Goal: Task Accomplishment & Management: Manage account settings

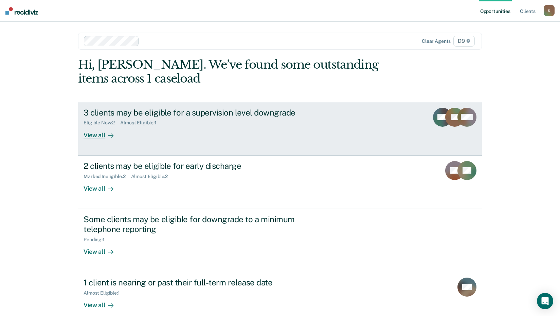
click at [91, 133] on div "View all" at bounding box center [103, 132] width 38 height 13
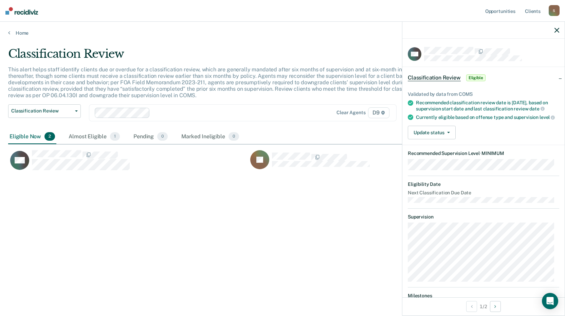
click at [555, 29] on icon "button" at bounding box center [556, 30] width 5 height 5
click at [424, 137] on button "Update status" at bounding box center [432, 133] width 48 height 14
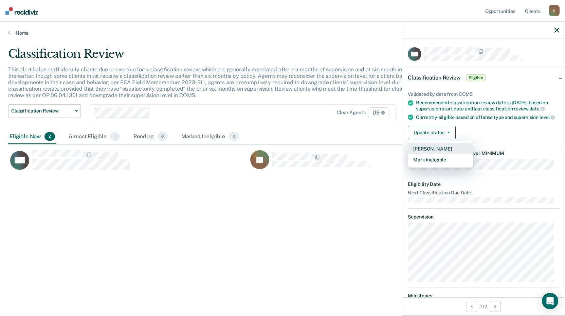
click at [425, 152] on button "[PERSON_NAME]" at bounding box center [441, 148] width 66 height 11
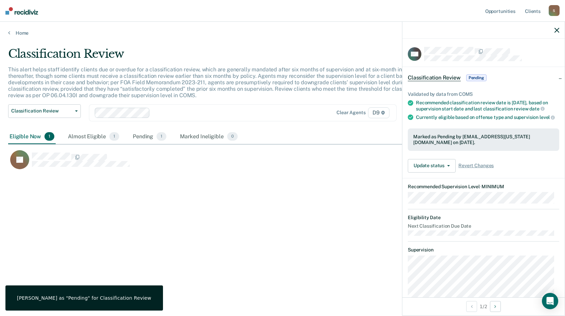
click at [124, 197] on div "Classification Review This alert helps staff identify clients due or overdue fo…" at bounding box center [282, 156] width 549 height 218
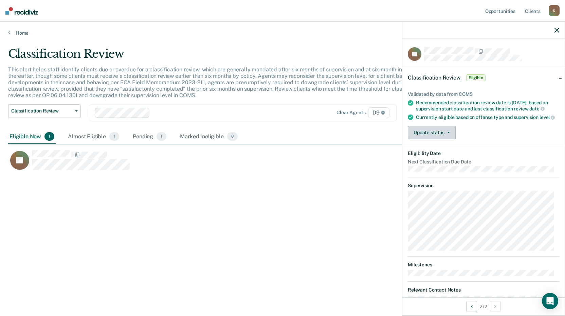
click at [434, 138] on button "Update status" at bounding box center [432, 133] width 48 height 14
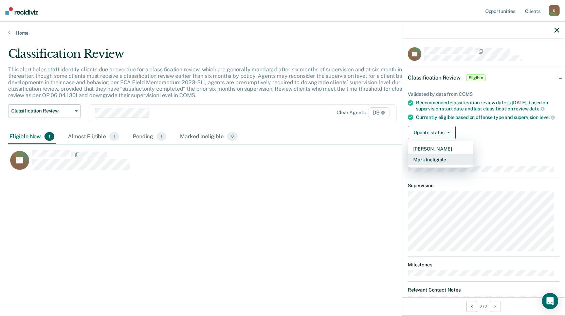
click at [427, 165] on button "Mark Ineligible" at bounding box center [441, 159] width 66 height 11
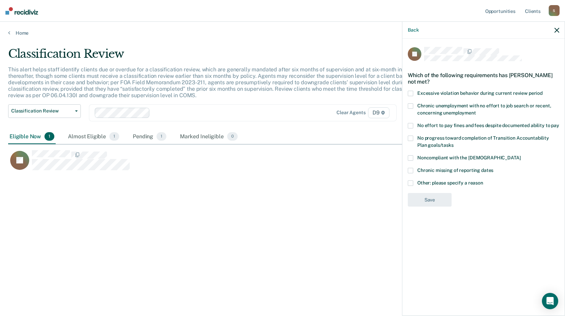
click at [416, 184] on label "Other: please specify a reason" at bounding box center [483, 183] width 151 height 7
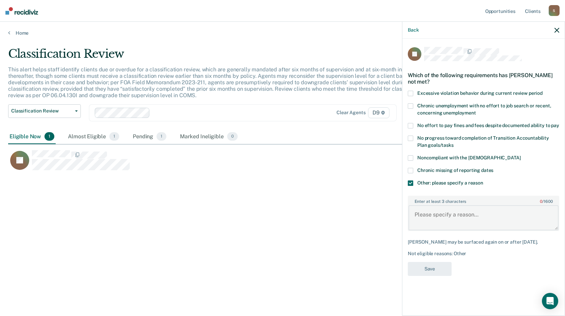
click at [429, 216] on textarea "Enter at least 3 characters 0 / 1600" at bounding box center [483, 217] width 150 height 25
type textarea "Violent Crime/ICOTS Case"
click at [428, 263] on button "Save" at bounding box center [430, 269] width 44 height 14
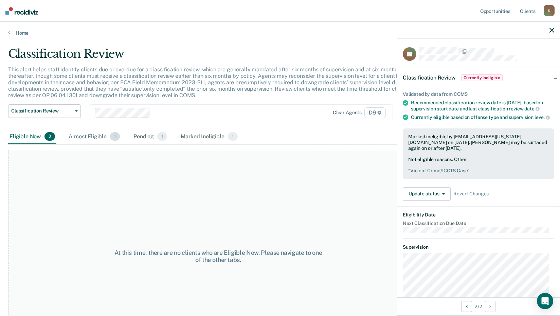
click at [86, 134] on div "Almost Eligible 1" at bounding box center [94, 136] width 54 height 15
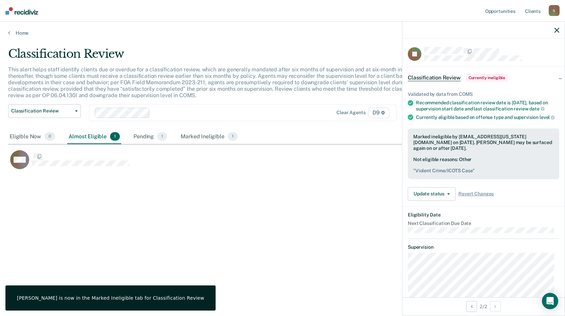
scroll to position [213, 543]
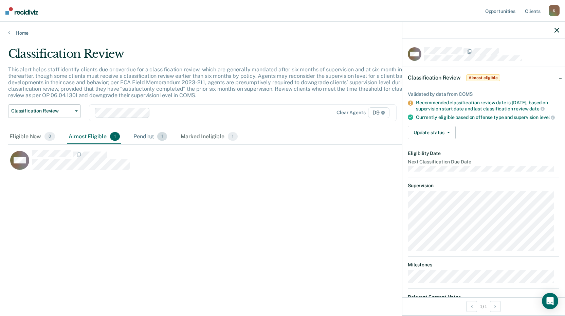
click at [145, 135] on div "Pending 1" at bounding box center [150, 136] width 36 height 15
click at [210, 136] on div "Marked Ineligible 1" at bounding box center [209, 136] width 60 height 15
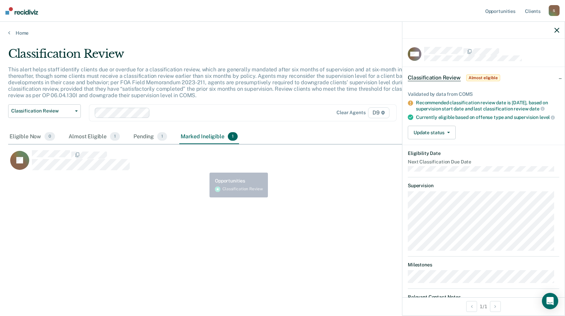
click at [207, 172] on div "JC" at bounding box center [248, 163] width 480 height 27
click at [556, 30] on icon "button" at bounding box center [556, 30] width 5 height 5
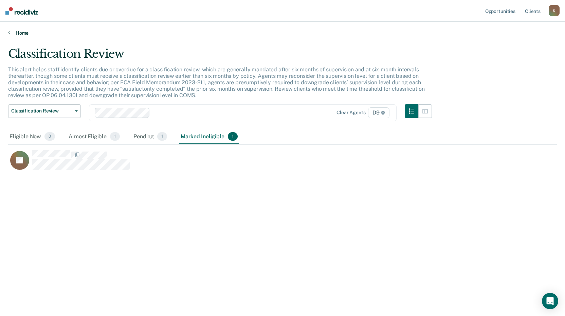
click at [21, 32] on link "Home" at bounding box center [282, 33] width 549 height 6
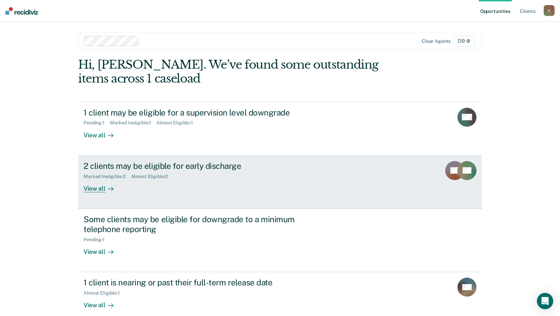
click at [158, 167] on div "2 clients may be eligible for early discharge" at bounding box center [203, 166] width 238 height 10
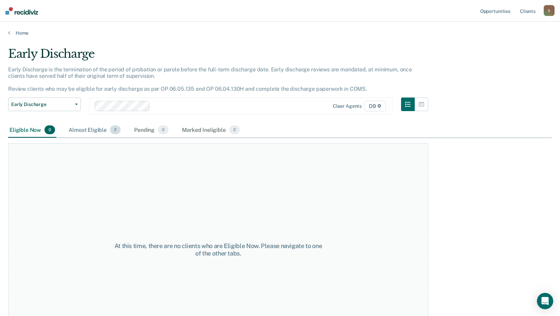
click at [95, 131] on div "Almost Eligible 2" at bounding box center [94, 130] width 55 height 15
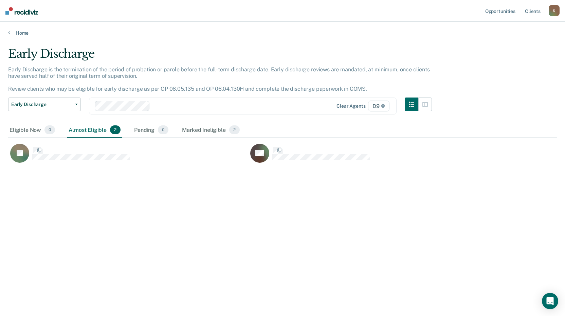
scroll to position [213, 543]
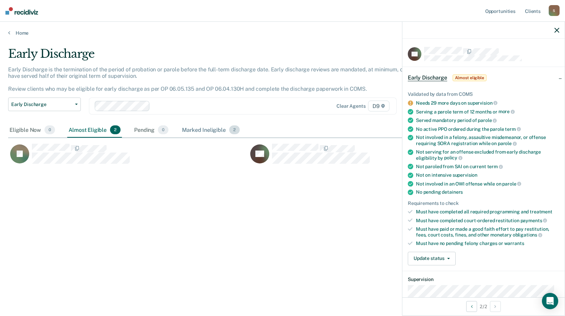
click at [203, 129] on div "Marked Ineligible 2" at bounding box center [211, 130] width 60 height 15
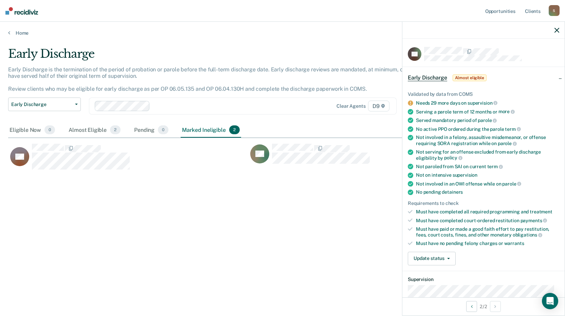
drag, startPoint x: 555, startPoint y: 31, endPoint x: 512, endPoint y: 33, distance: 43.5
click at [555, 31] on icon "button" at bounding box center [556, 30] width 5 height 5
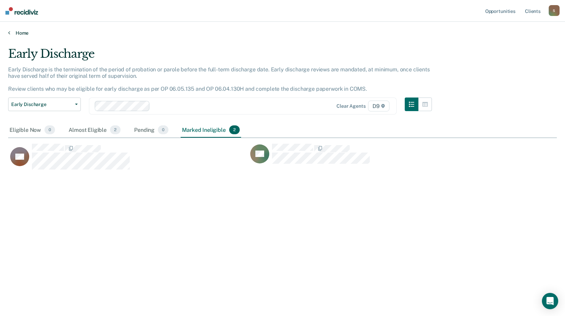
click at [25, 32] on link "Home" at bounding box center [282, 33] width 549 height 6
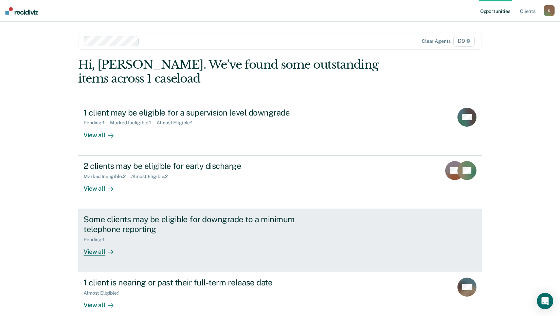
click at [132, 224] on div "Some clients may be eligible for downgrade to a minimum telephone reporting" at bounding box center [203, 224] width 238 height 20
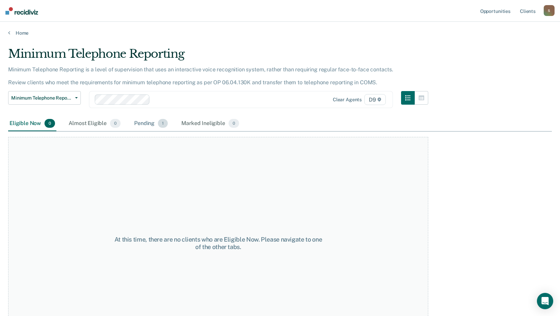
click at [149, 124] on div "Pending 1" at bounding box center [151, 123] width 36 height 15
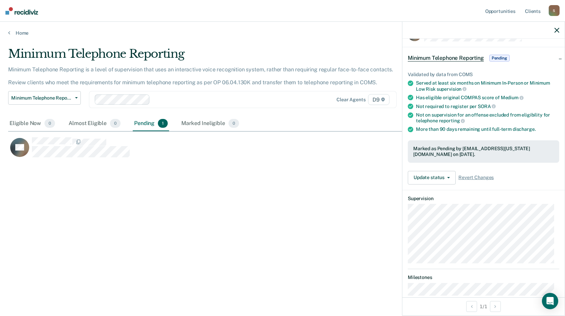
scroll to position [63, 0]
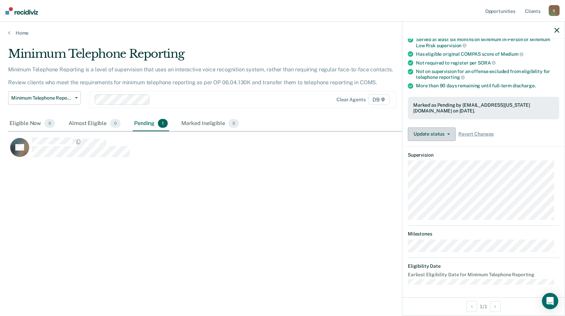
click at [428, 135] on button "Update status" at bounding box center [432, 134] width 48 height 14
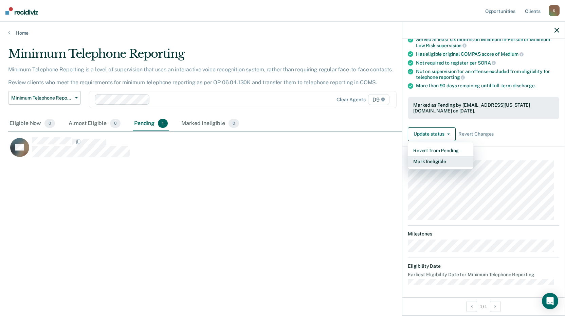
click at [426, 160] on button "Mark Ineligible" at bounding box center [441, 161] width 66 height 11
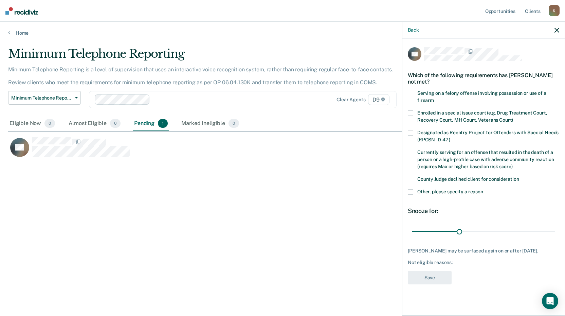
click at [413, 190] on span at bounding box center [410, 191] width 5 height 5
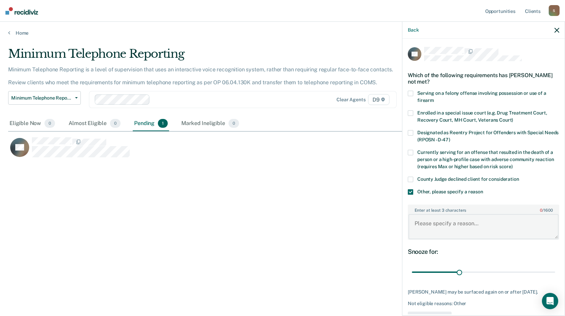
click at [420, 223] on textarea "Enter at least 3 characters 0 / 1600" at bounding box center [483, 226] width 150 height 25
type textarea "Waiting in discharge from ICOTS Case"
drag, startPoint x: 454, startPoint y: 267, endPoint x: 503, endPoint y: 271, distance: 49.3
type input "60"
click at [503, 271] on input "range" at bounding box center [483, 272] width 143 height 12
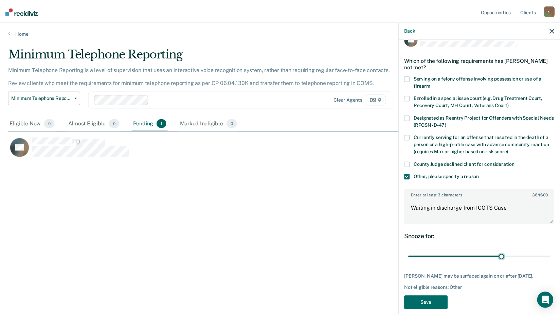
scroll to position [23, 0]
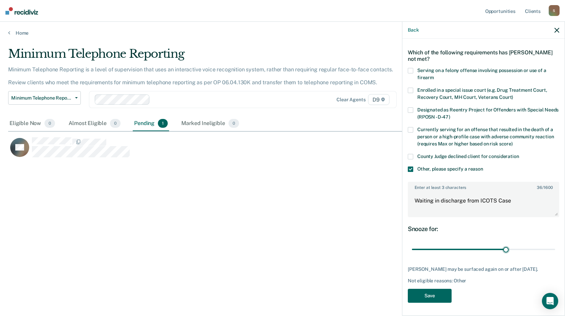
click at [441, 293] on button "Save" at bounding box center [430, 296] width 44 height 14
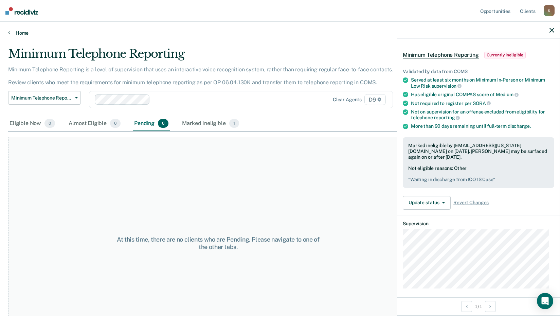
click at [20, 32] on link "Home" at bounding box center [279, 33] width 543 height 6
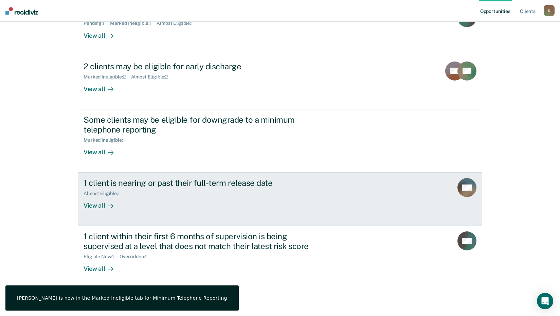
scroll to position [100, 0]
click at [169, 181] on div "1 client is nearing or past their full-term release date" at bounding box center [203, 183] width 238 height 10
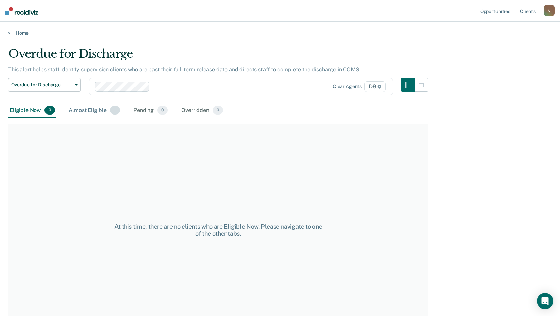
click at [94, 109] on div "Almost Eligible 1" at bounding box center [94, 110] width 54 height 15
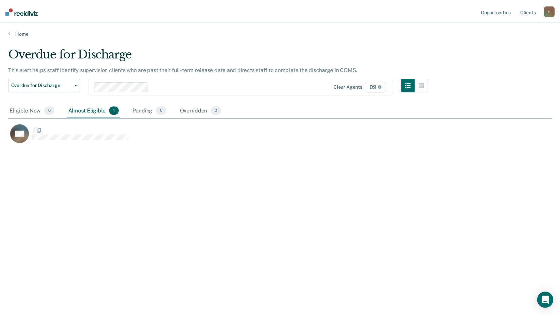
scroll to position [213, 543]
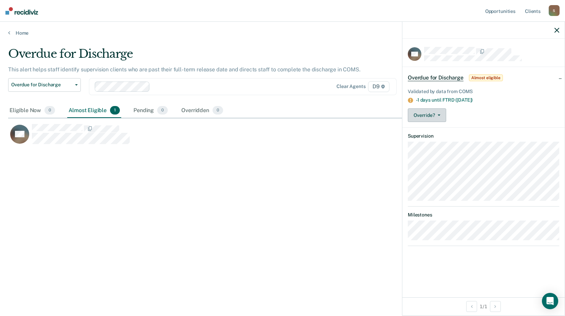
click at [424, 116] on button "Override?" at bounding box center [427, 115] width 38 height 14
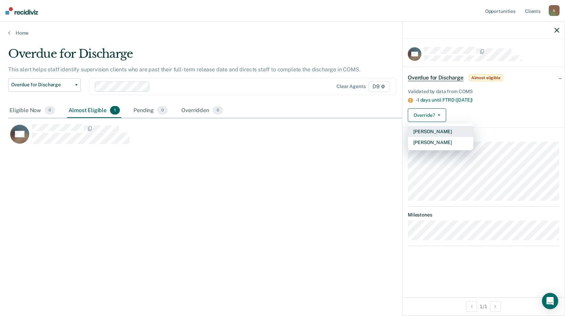
click at [423, 132] on button "[PERSON_NAME]" at bounding box center [441, 131] width 66 height 11
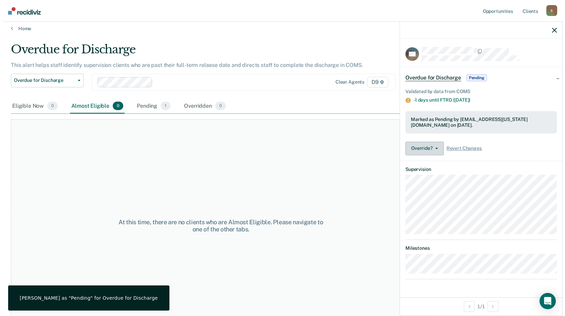
scroll to position [0, 0]
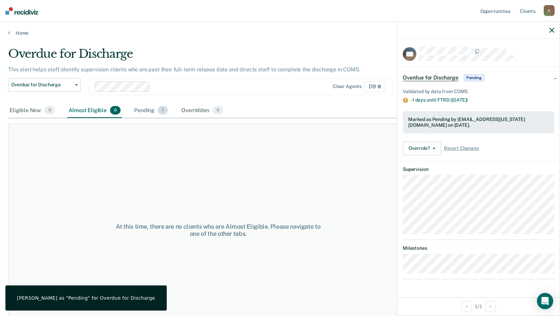
click at [146, 112] on div "Pending 1" at bounding box center [151, 110] width 36 height 15
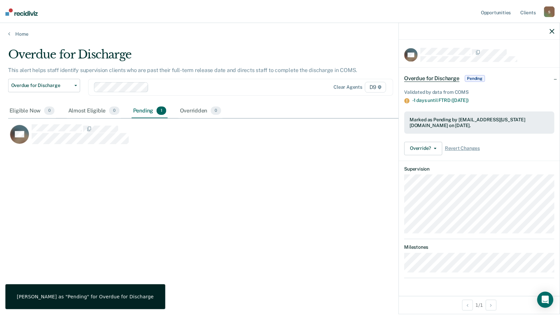
scroll to position [213, 543]
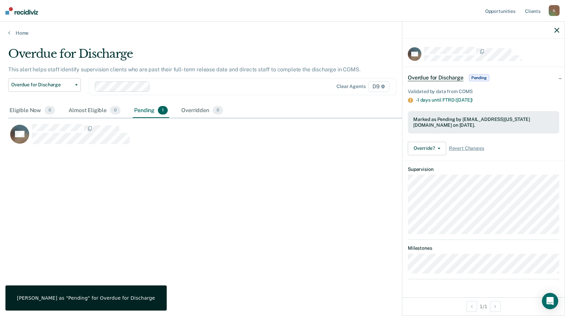
click at [35, 56] on div "Overdue for Discharge" at bounding box center [220, 56] width 424 height 19
click at [20, 33] on link "Home" at bounding box center [282, 33] width 549 height 6
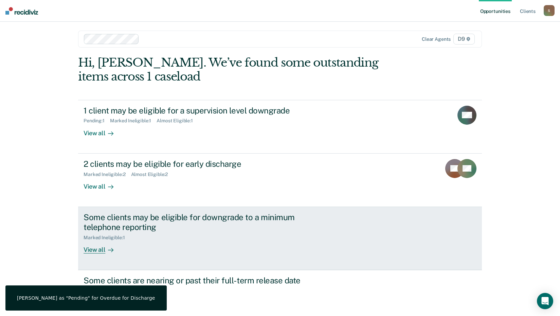
scroll to position [100, 0]
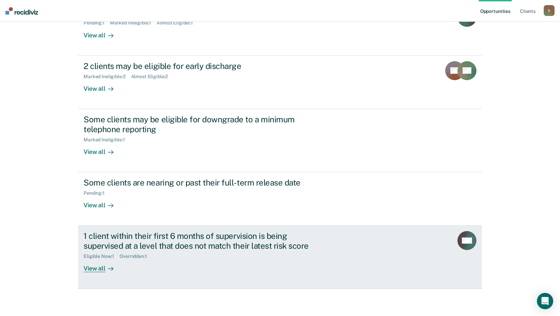
click at [96, 265] on div "View all" at bounding box center [103, 265] width 38 height 13
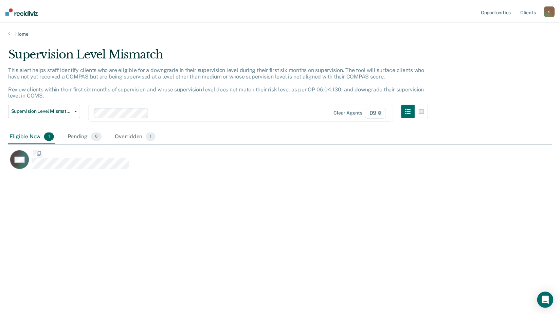
scroll to position [213, 543]
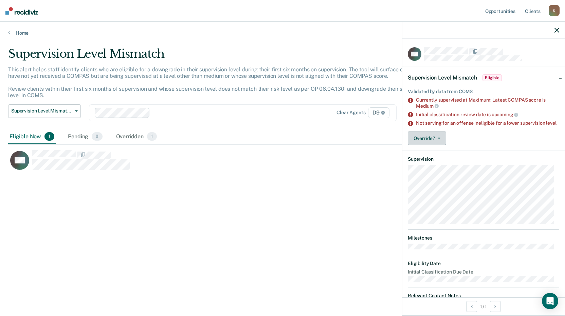
click at [429, 140] on button "Override?" at bounding box center [427, 138] width 38 height 14
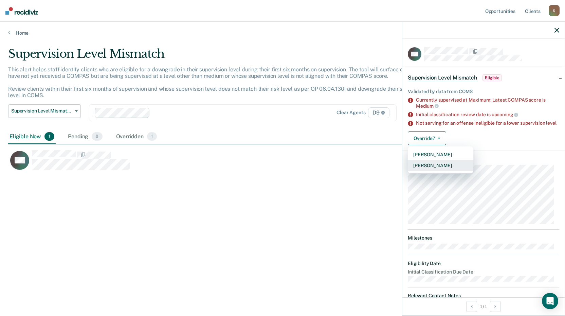
click at [429, 170] on button "[PERSON_NAME]" at bounding box center [441, 165] width 66 height 11
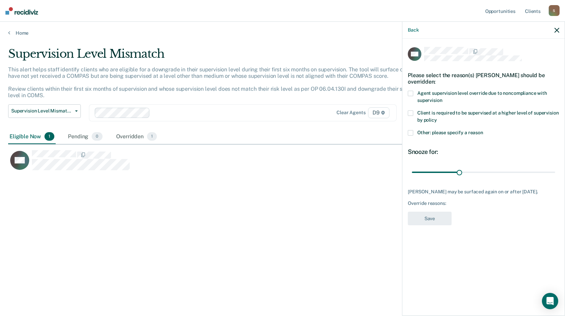
click at [412, 131] on span at bounding box center [410, 132] width 5 height 5
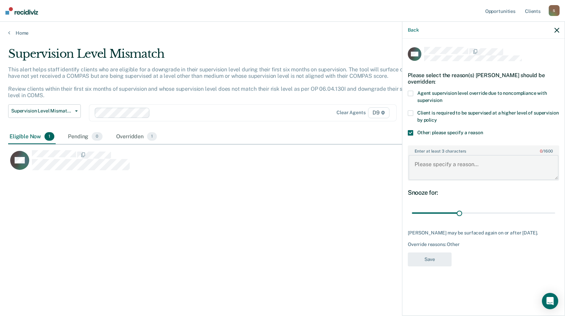
click at [428, 164] on textarea "Enter at least 3 characters 0 / 1600" at bounding box center [483, 167] width 150 height 25
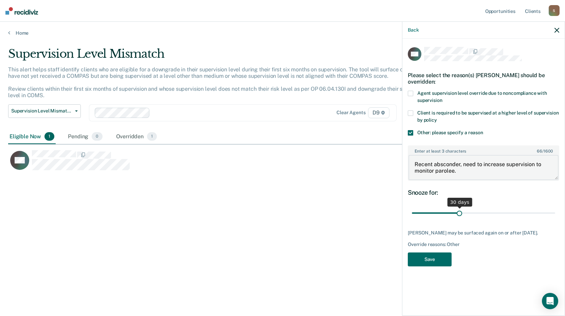
type textarea "Recent absconder, need to increase supervision to monitor parolee."
drag, startPoint x: 459, startPoint y: 212, endPoint x: 536, endPoint y: 210, distance: 77.1
type input "80"
click at [536, 210] on input "range" at bounding box center [483, 213] width 143 height 12
click at [435, 265] on button "Save" at bounding box center [430, 259] width 44 height 14
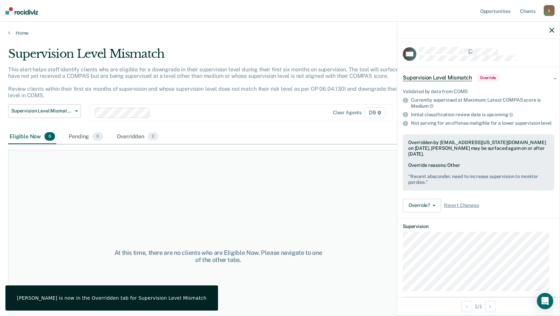
drag, startPoint x: 176, startPoint y: 203, endPoint x: 169, endPoint y: 196, distance: 9.6
click at [176, 202] on div "At this time, there are no clients who are Eligible Now. Please navigate to one…" at bounding box center [218, 256] width 420 height 213
click at [21, 32] on link "Home" at bounding box center [279, 33] width 543 height 6
